Goal: Information Seeking & Learning: Find specific fact

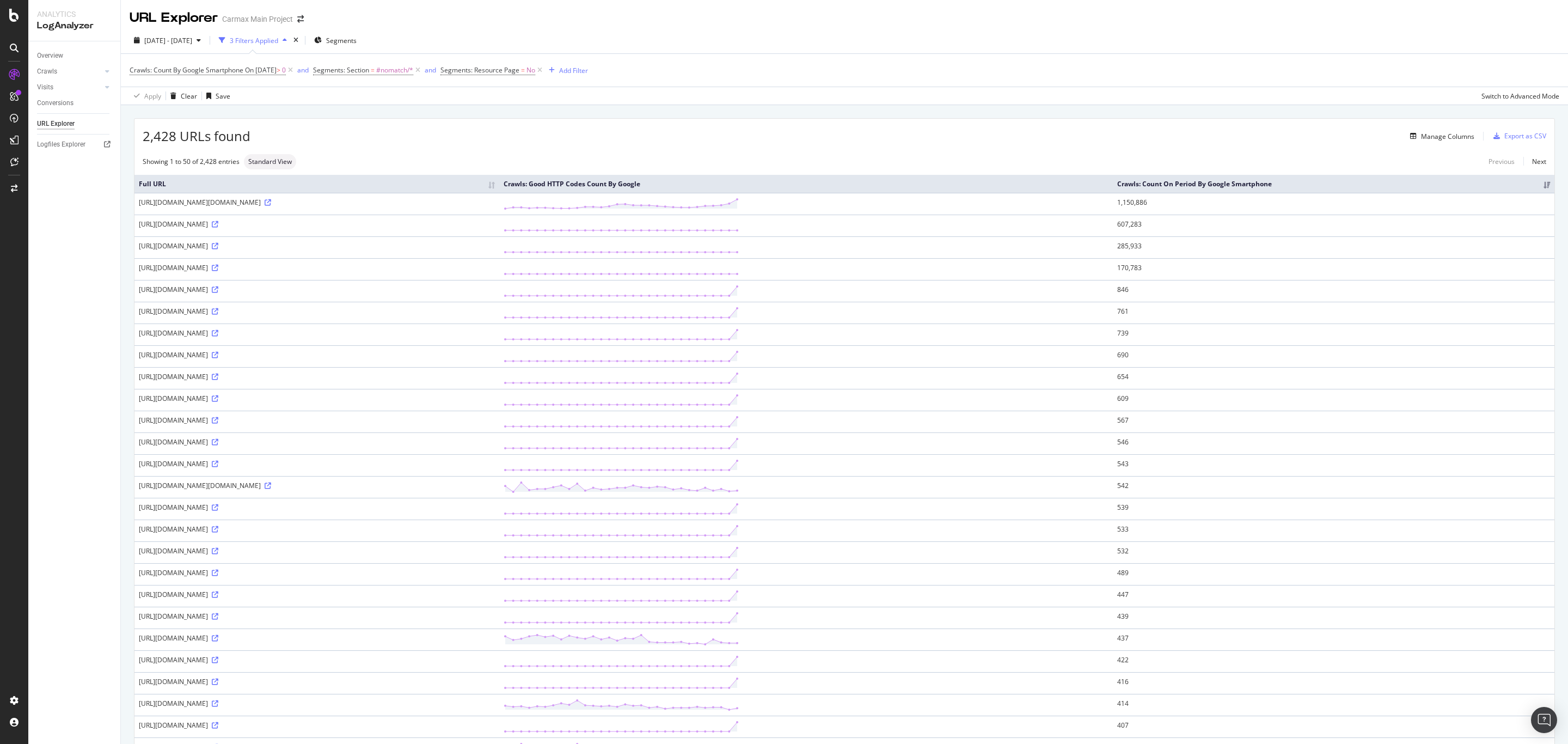
click at [519, 32] on div "[DATE] - [DATE] 3 Filters Applied Segments" at bounding box center [844, 43] width 1447 height 22
click at [218, 226] on icon at bounding box center [215, 224] width 6 height 6
click at [789, 20] on div "URL Explorer Carmax Main Project" at bounding box center [844, 14] width 1447 height 27
click at [218, 222] on icon at bounding box center [215, 224] width 6 height 6
click at [271, 201] on icon at bounding box center [267, 202] width 6 height 6
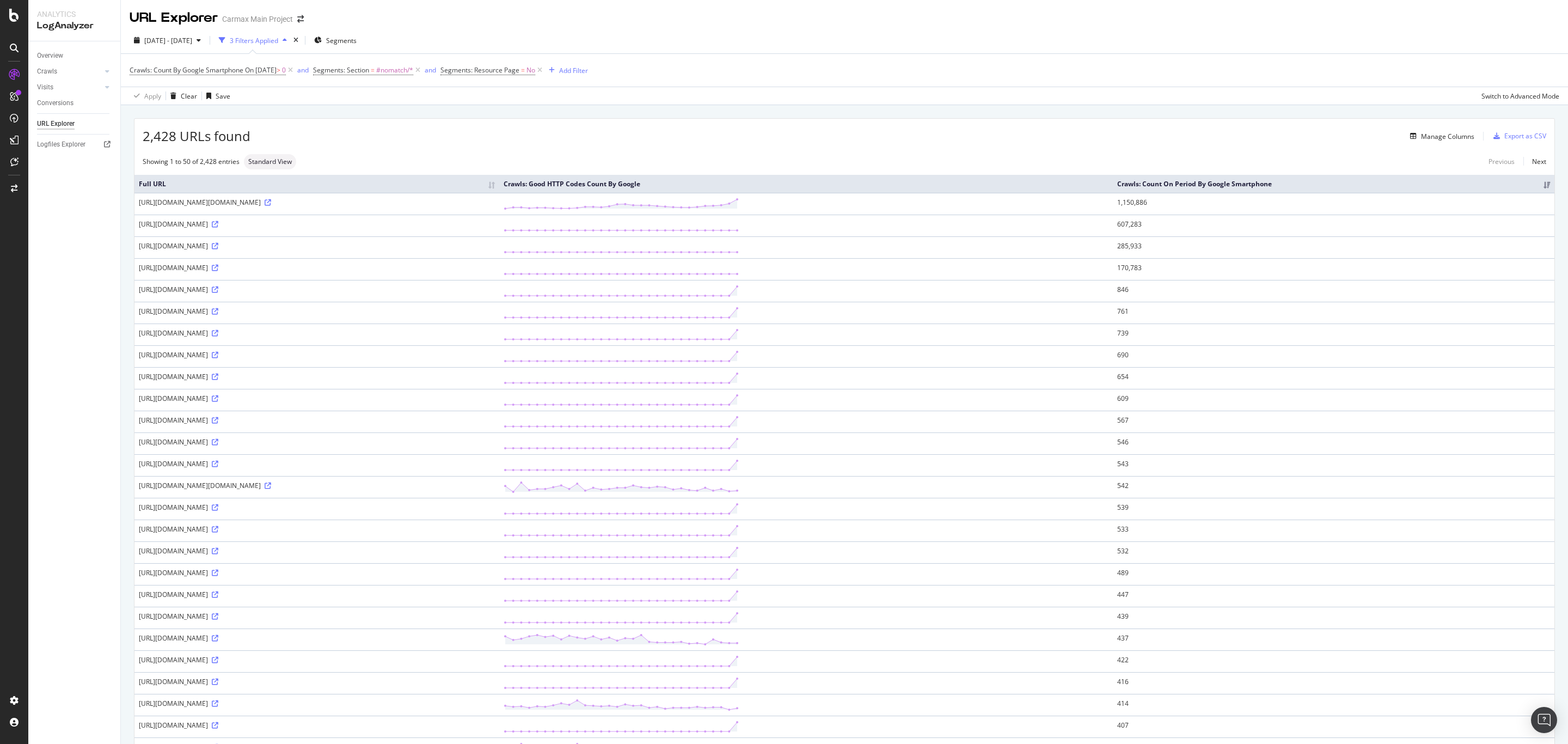
drag, startPoint x: 137, startPoint y: 295, endPoint x: 417, endPoint y: 293, distance: 280.0
click at [417, 293] on td "[URL][DOMAIN_NAME]" at bounding box center [316, 291] width 365 height 22
copy div "[URL][DOMAIN_NAME]"
drag, startPoint x: 139, startPoint y: 226, endPoint x: 419, endPoint y: 234, distance: 280.1
click at [419, 234] on td "[URL][DOMAIN_NAME]" at bounding box center [316, 226] width 365 height 22
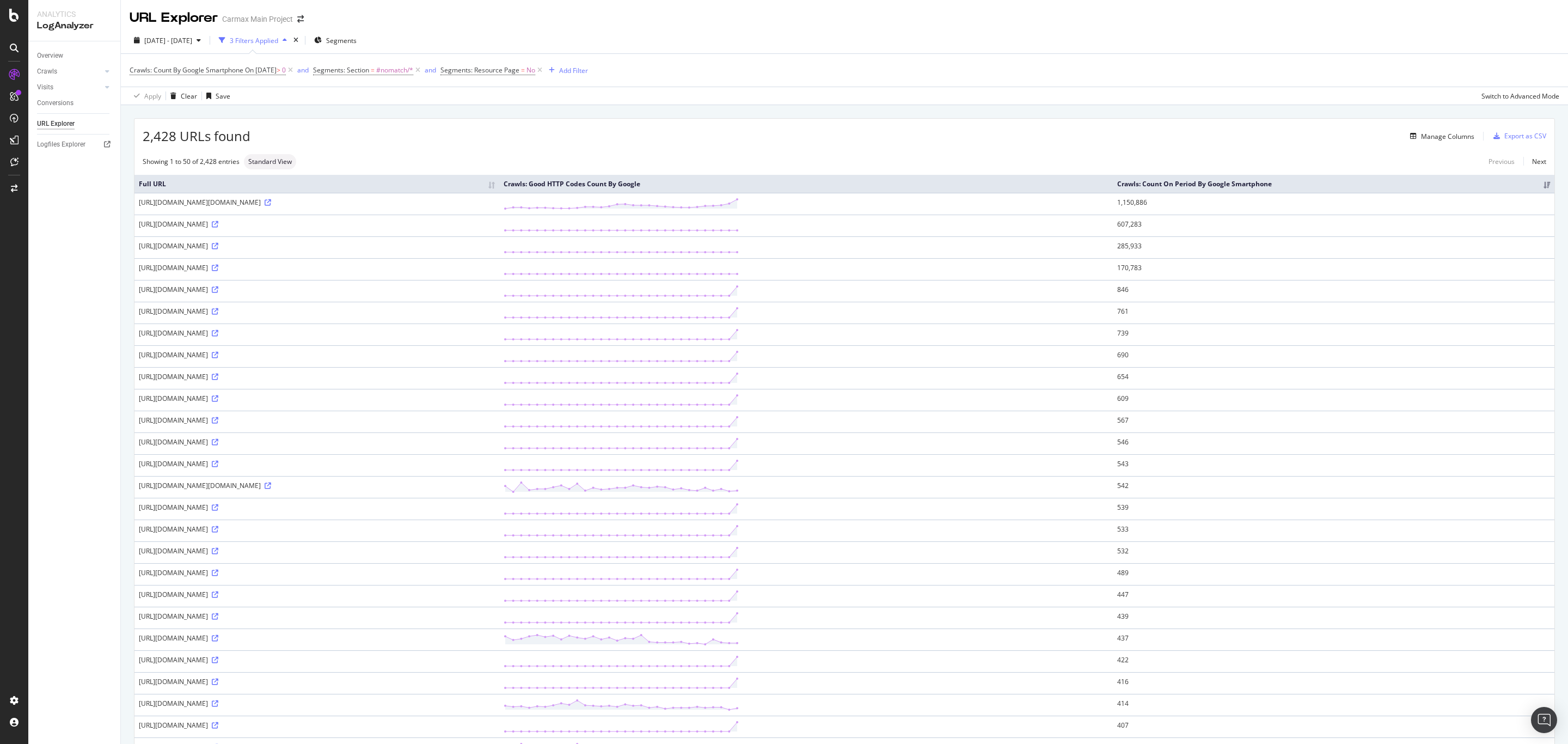
copy div "[URL][DOMAIN_NAME]"
click at [125, 393] on div "2,428 URLs found Manage Columns Export as CSV Showing 1 to 50 of 2,428 entries …" at bounding box center [844, 719] width 1447 height 1229
drag, startPoint x: 136, startPoint y: 250, endPoint x: 452, endPoint y: 254, distance: 316.0
click at [452, 254] on td "[URL][DOMAIN_NAME]" at bounding box center [316, 247] width 365 height 22
copy div "[URL][DOMAIN_NAME]"
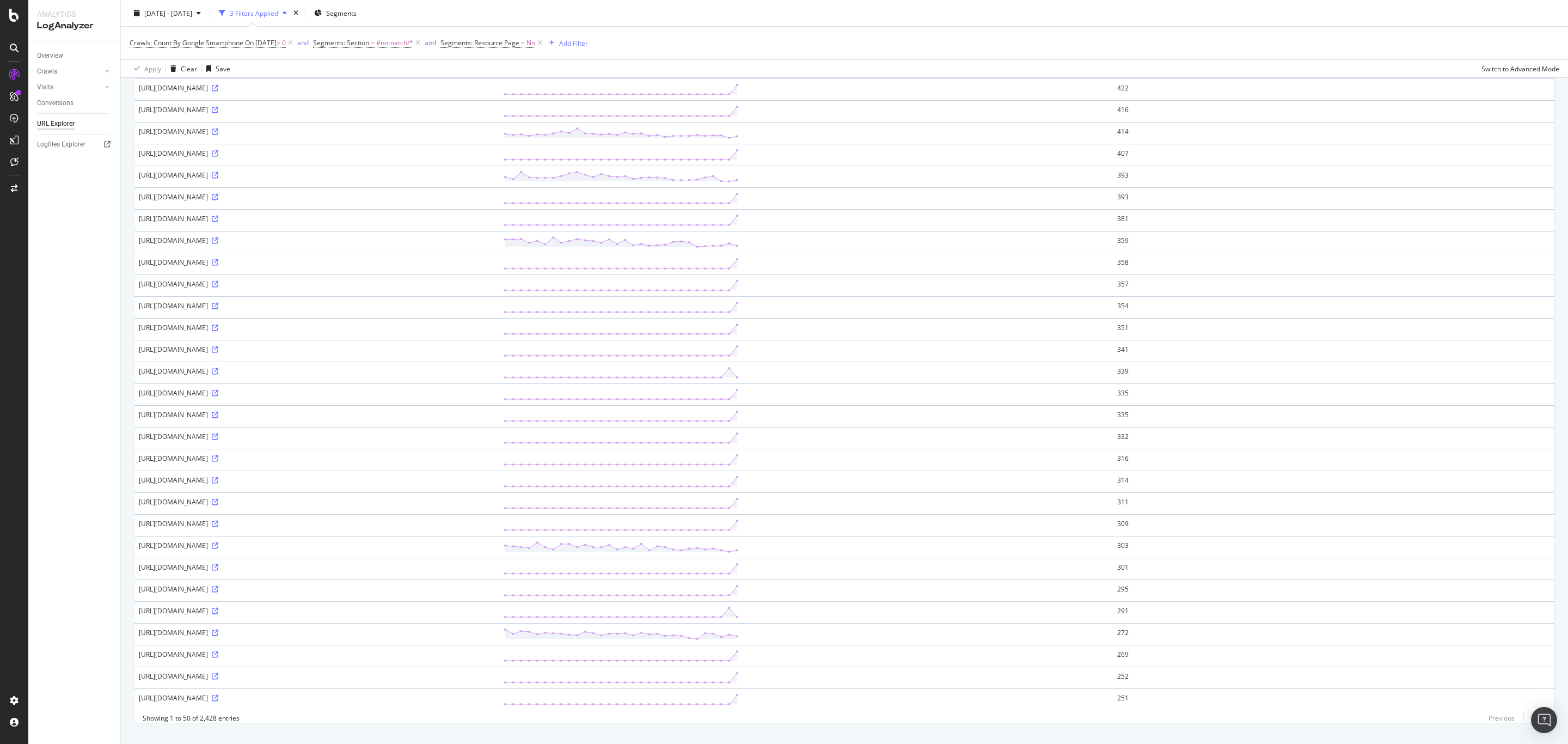
scroll to position [615, 0]
